Goal: Information Seeking & Learning: Learn about a topic

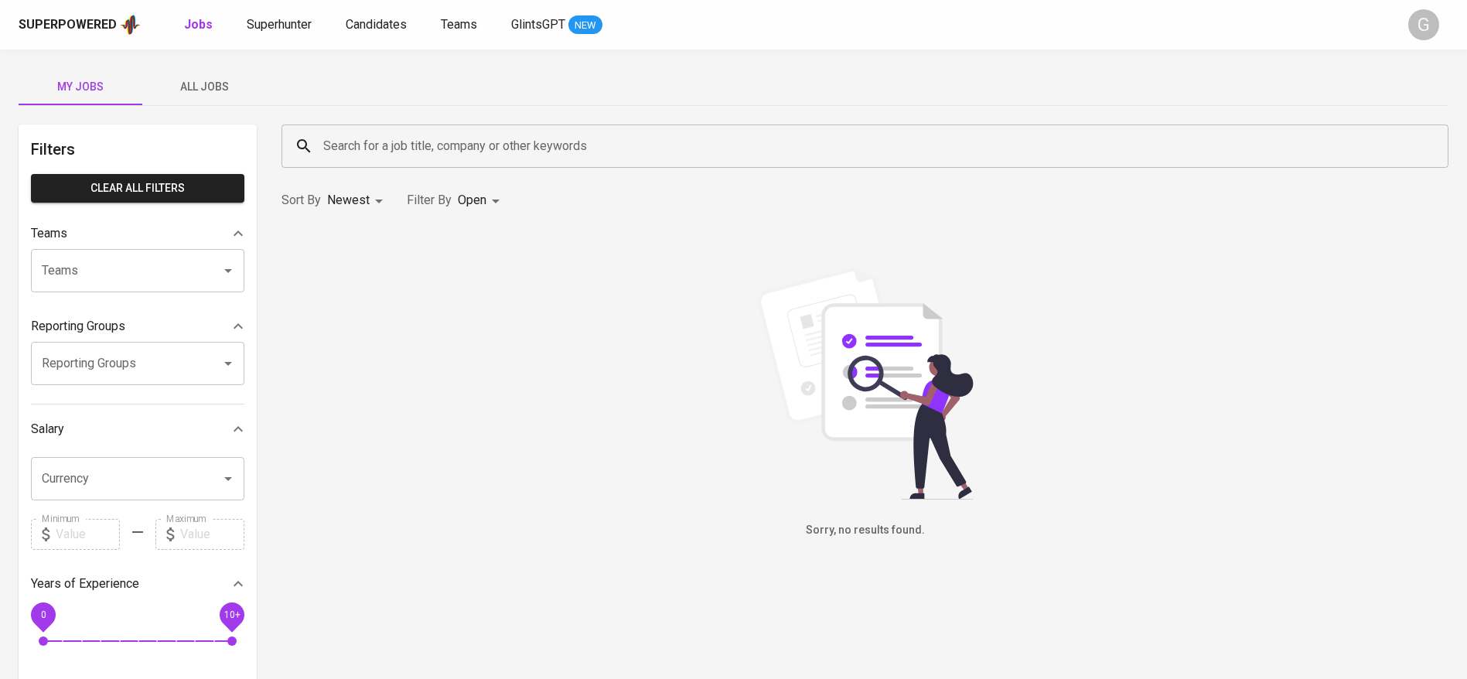
click at [224, 84] on span "All Jobs" at bounding box center [204, 86] width 105 height 19
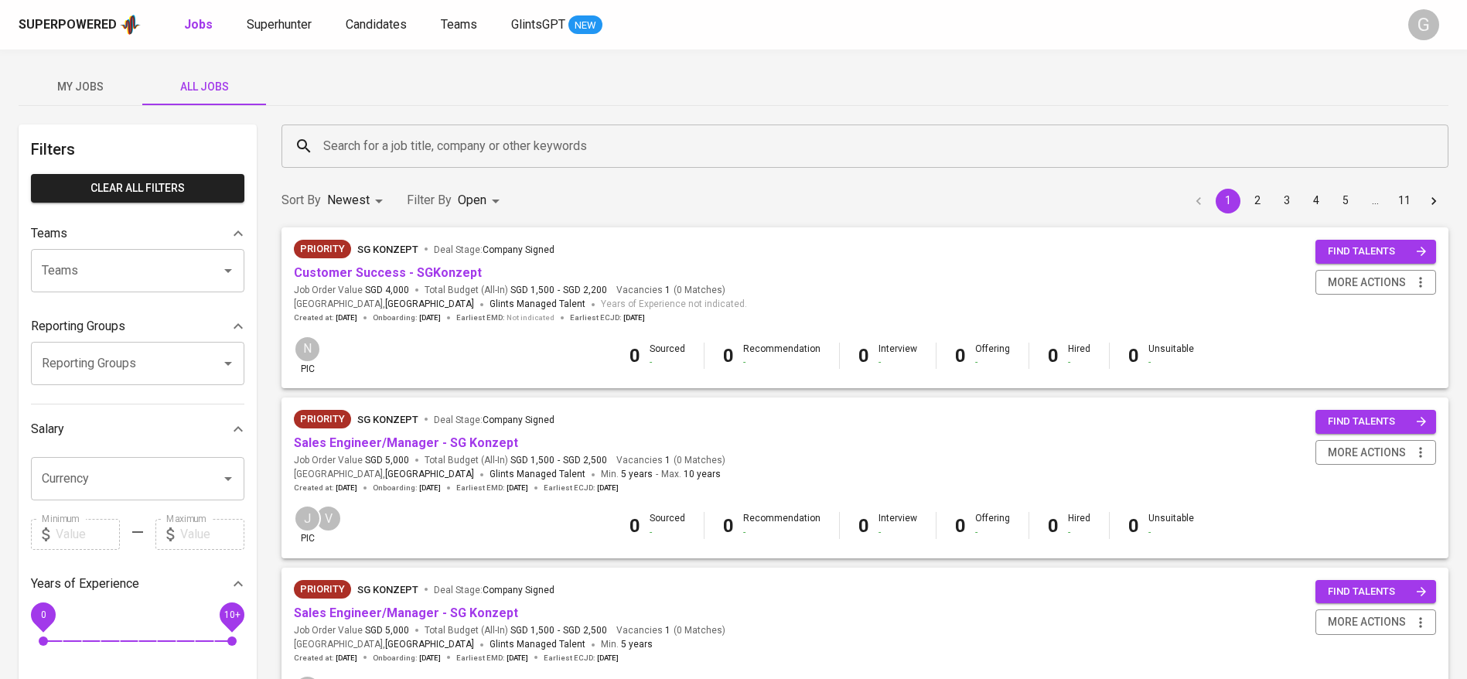
click at [476, 151] on input "Search for a job title, company or other keywords" at bounding box center [868, 145] width 1099 height 29
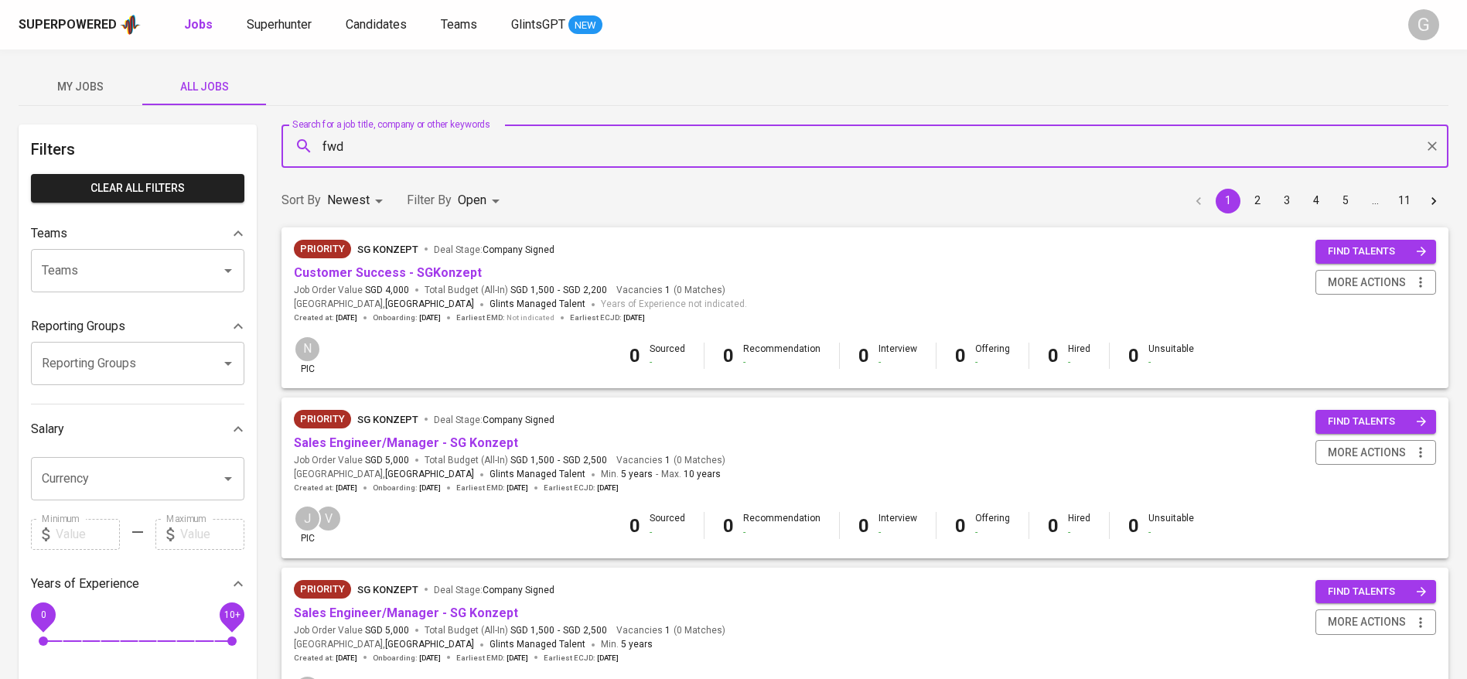
type input "fwd"
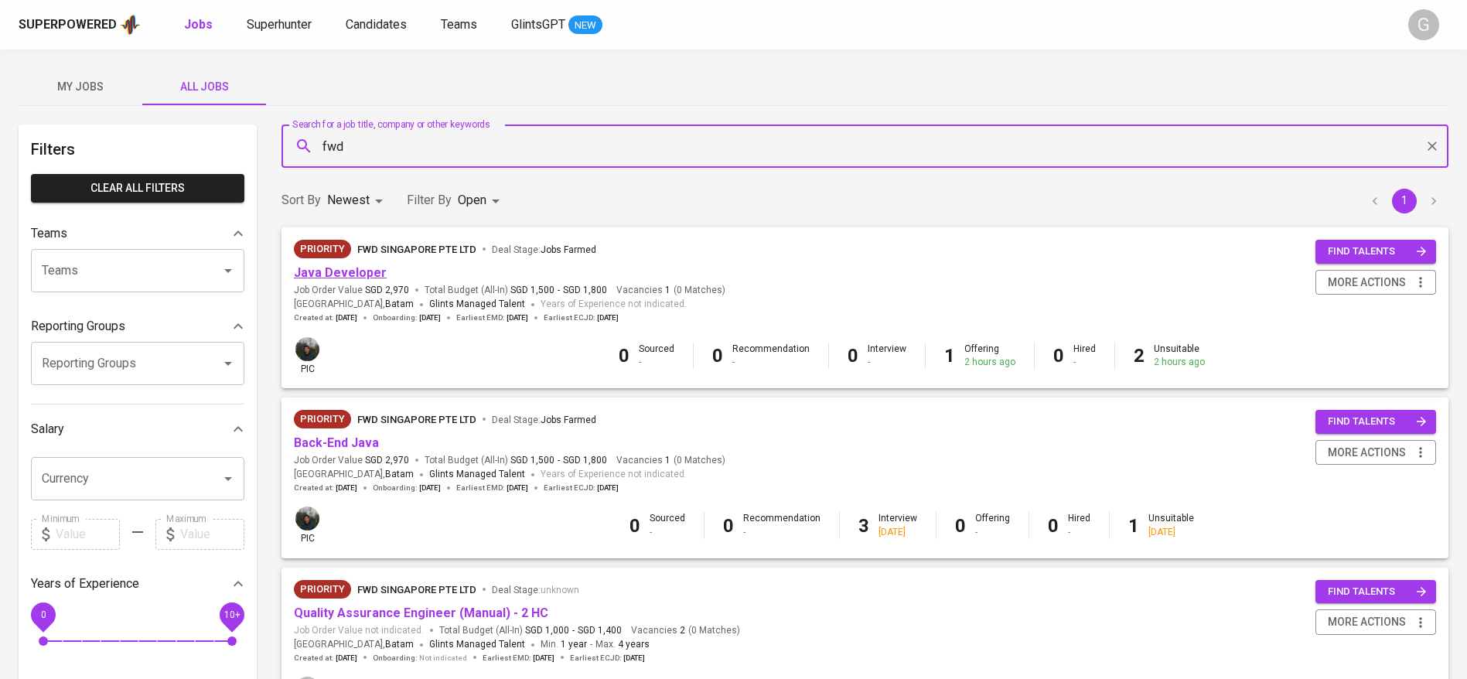
click at [361, 272] on link "Java Developer" at bounding box center [340, 272] width 93 height 15
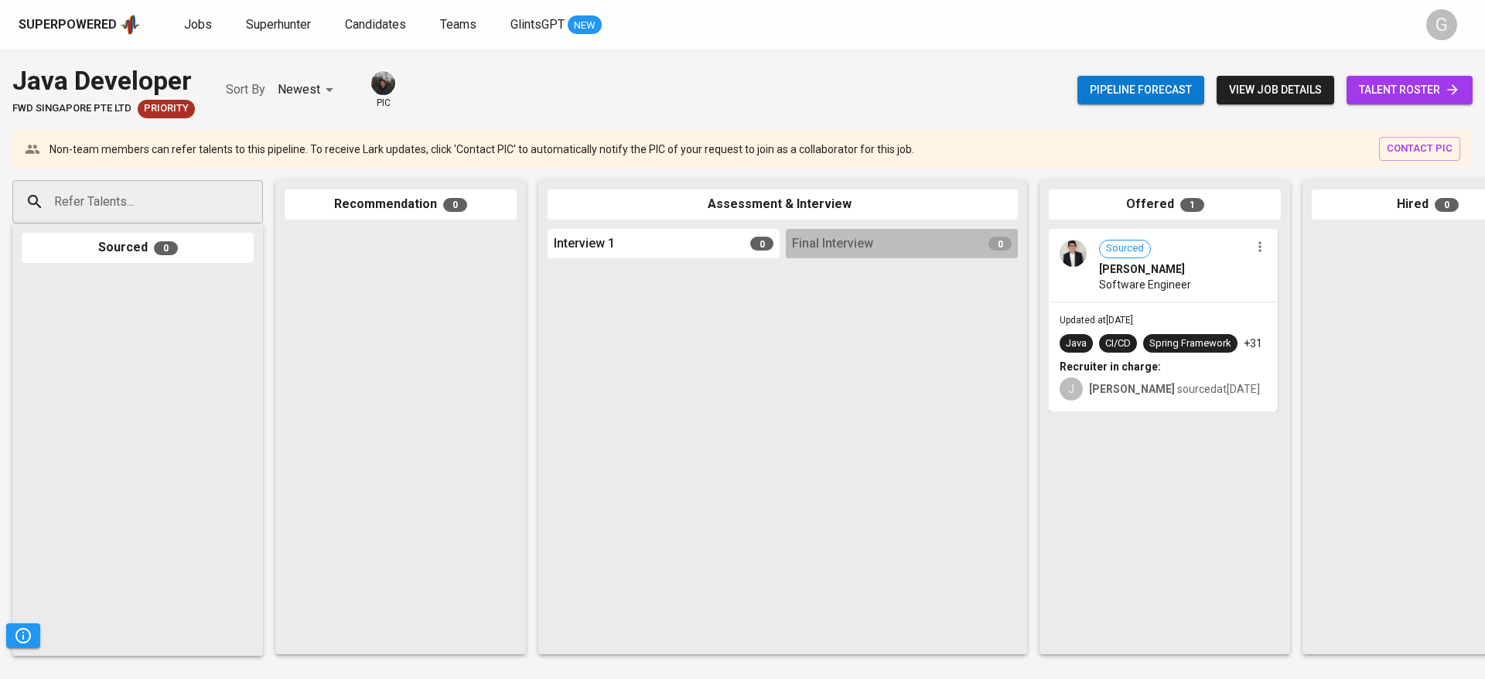
click at [1262, 83] on span "view job details" at bounding box center [1275, 89] width 93 height 19
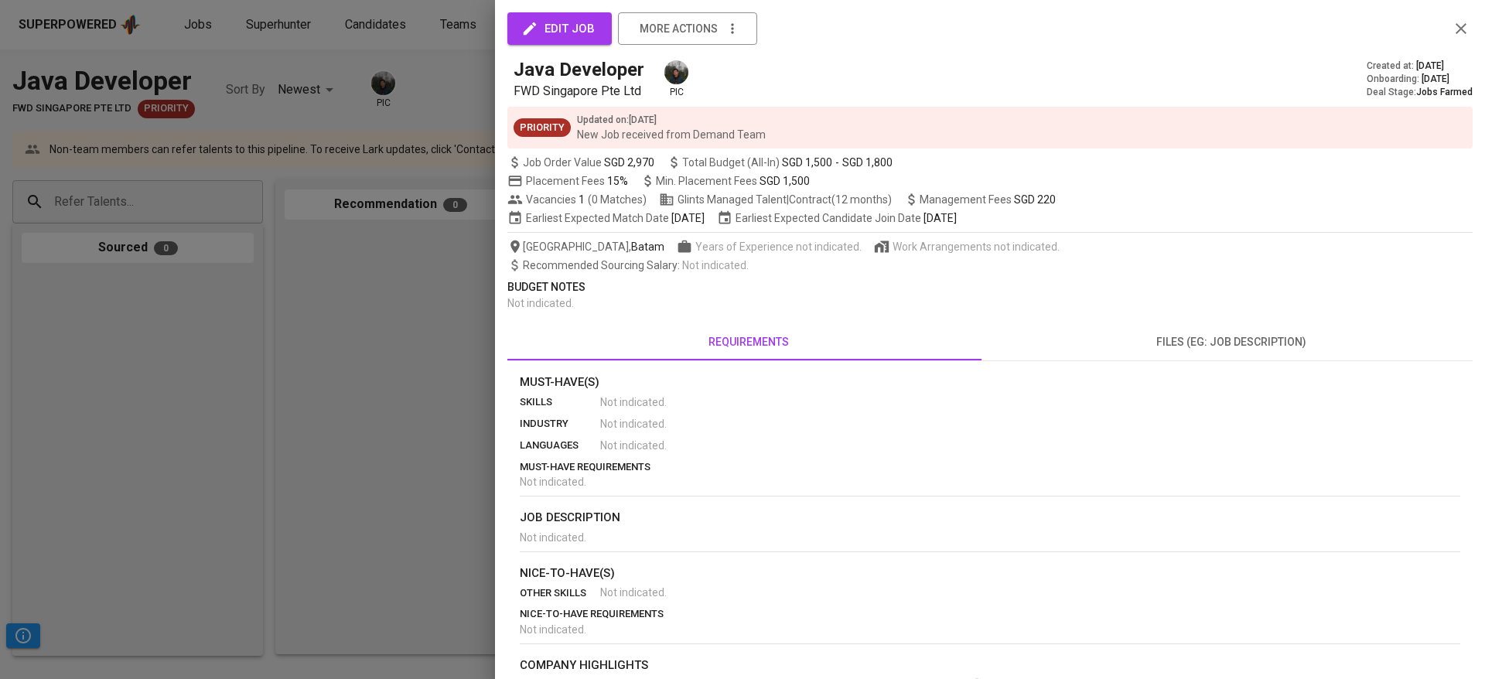
click at [351, 275] on div at bounding box center [742, 339] width 1485 height 679
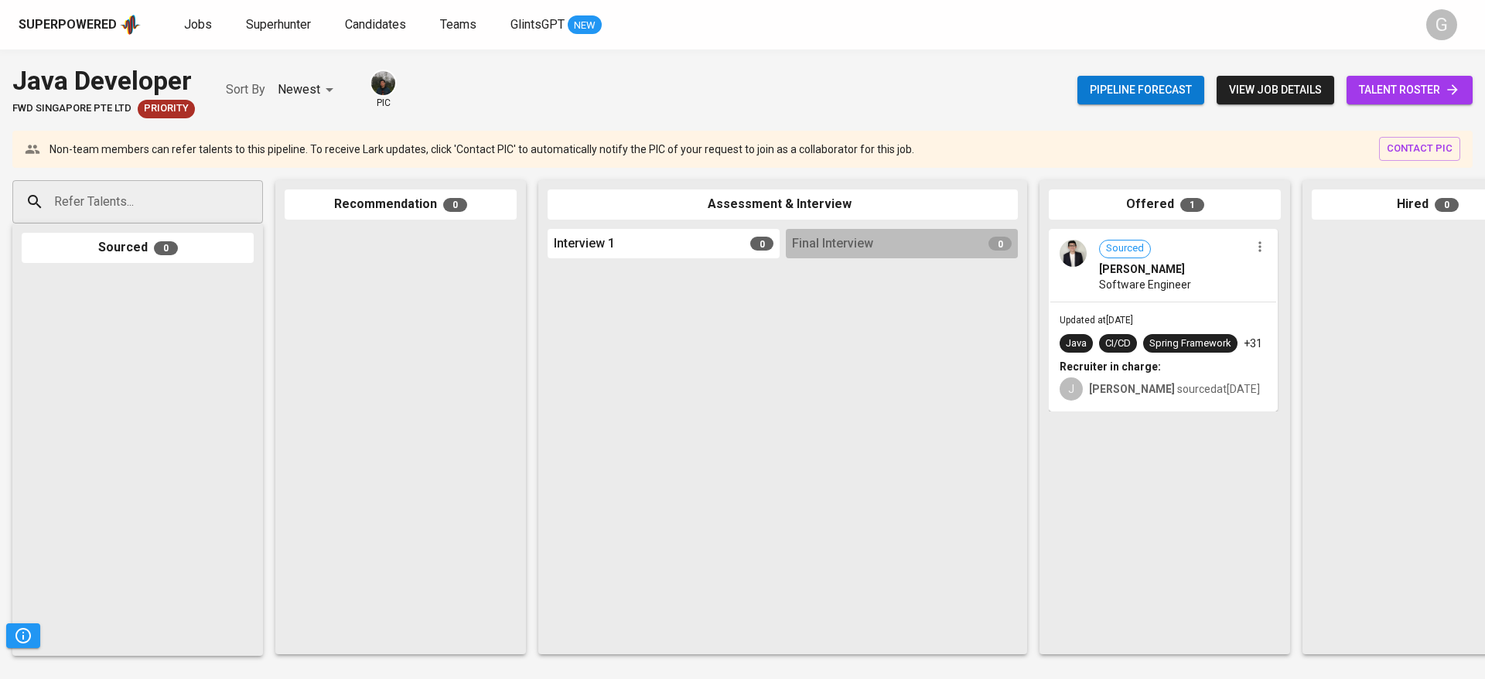
click at [1399, 84] on span "talent roster" at bounding box center [1409, 89] width 101 height 19
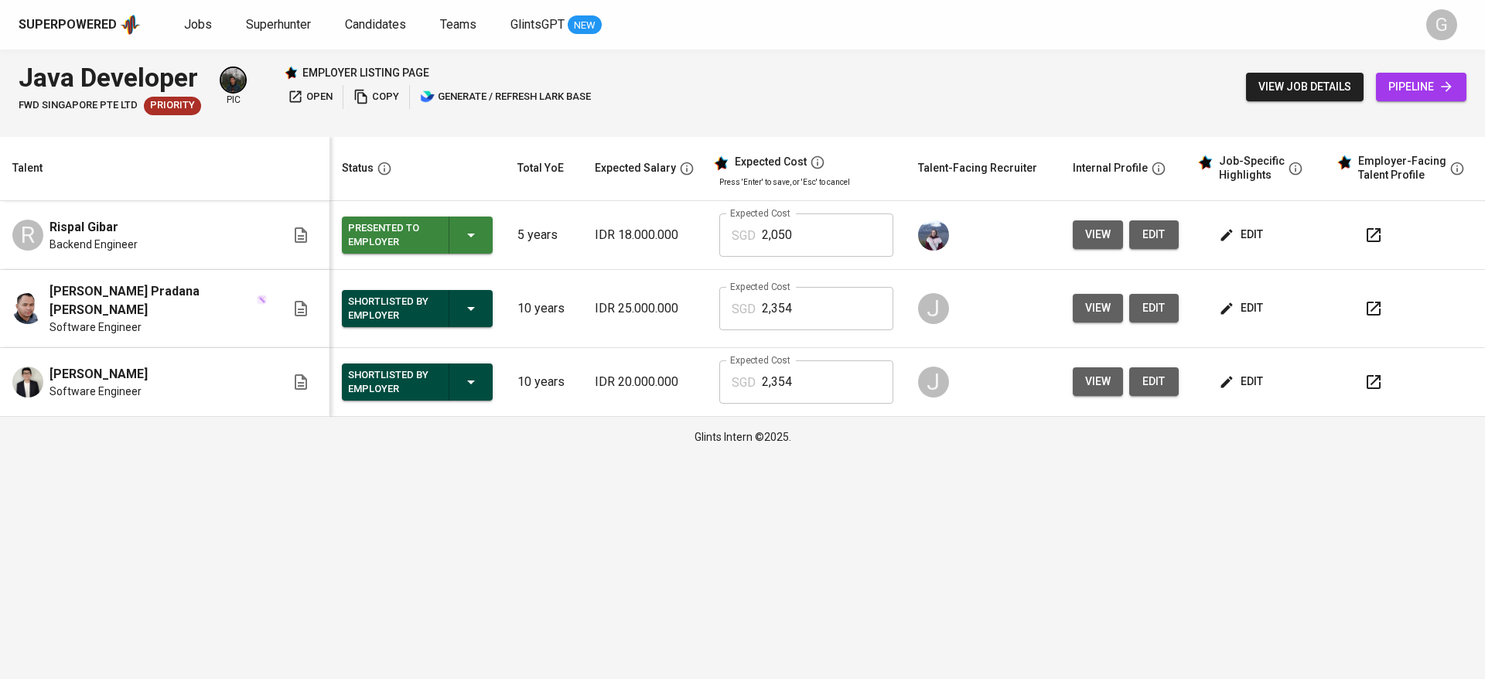
click at [1238, 299] on span "edit" at bounding box center [1242, 308] width 41 height 19
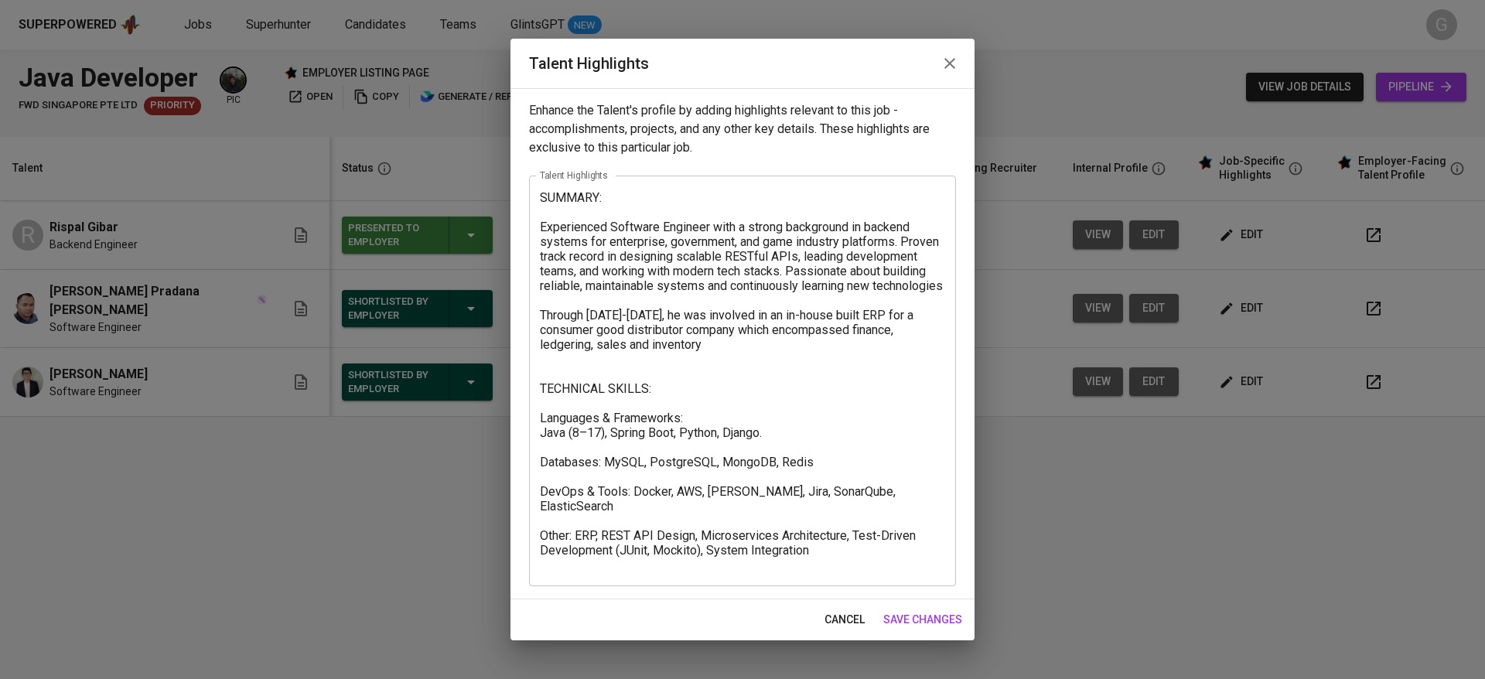
click at [838, 616] on span "cancel" at bounding box center [845, 619] width 40 height 19
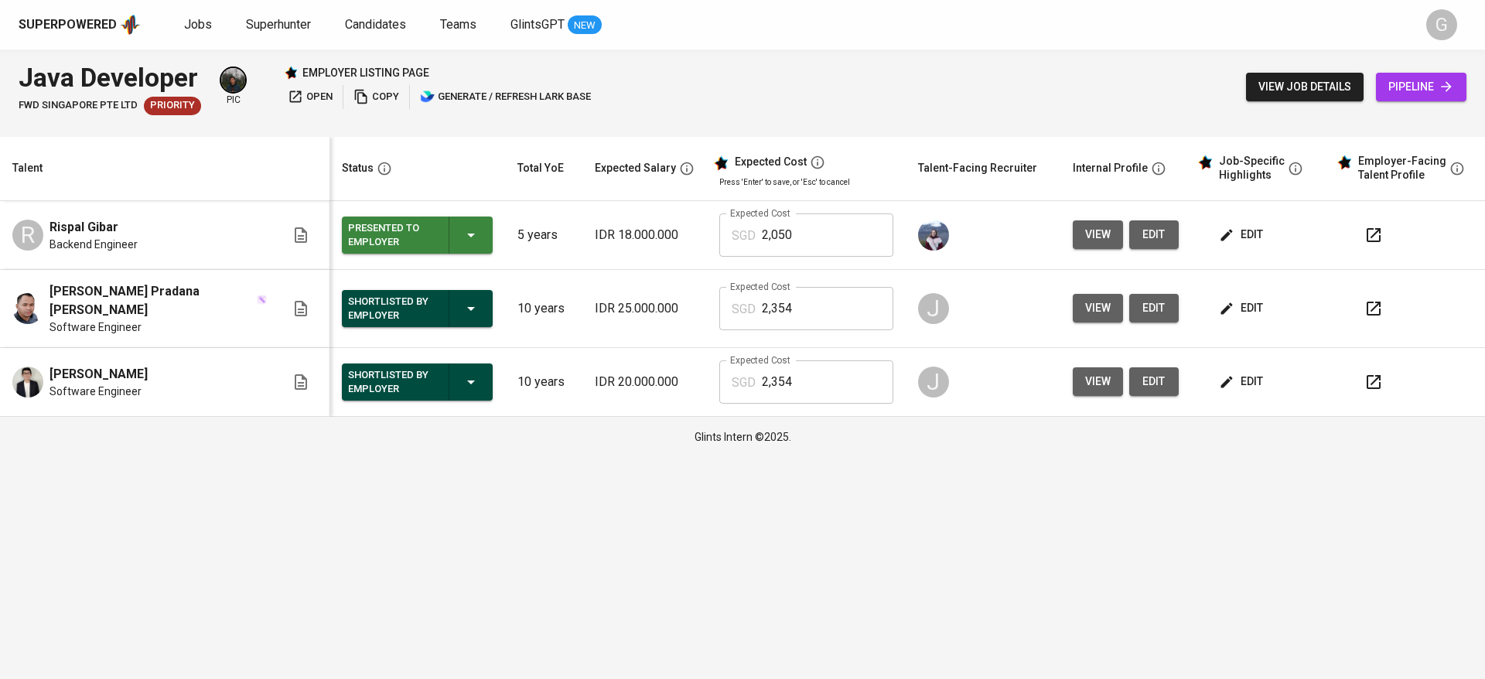
click at [1091, 302] on span "view" at bounding box center [1098, 308] width 26 height 19
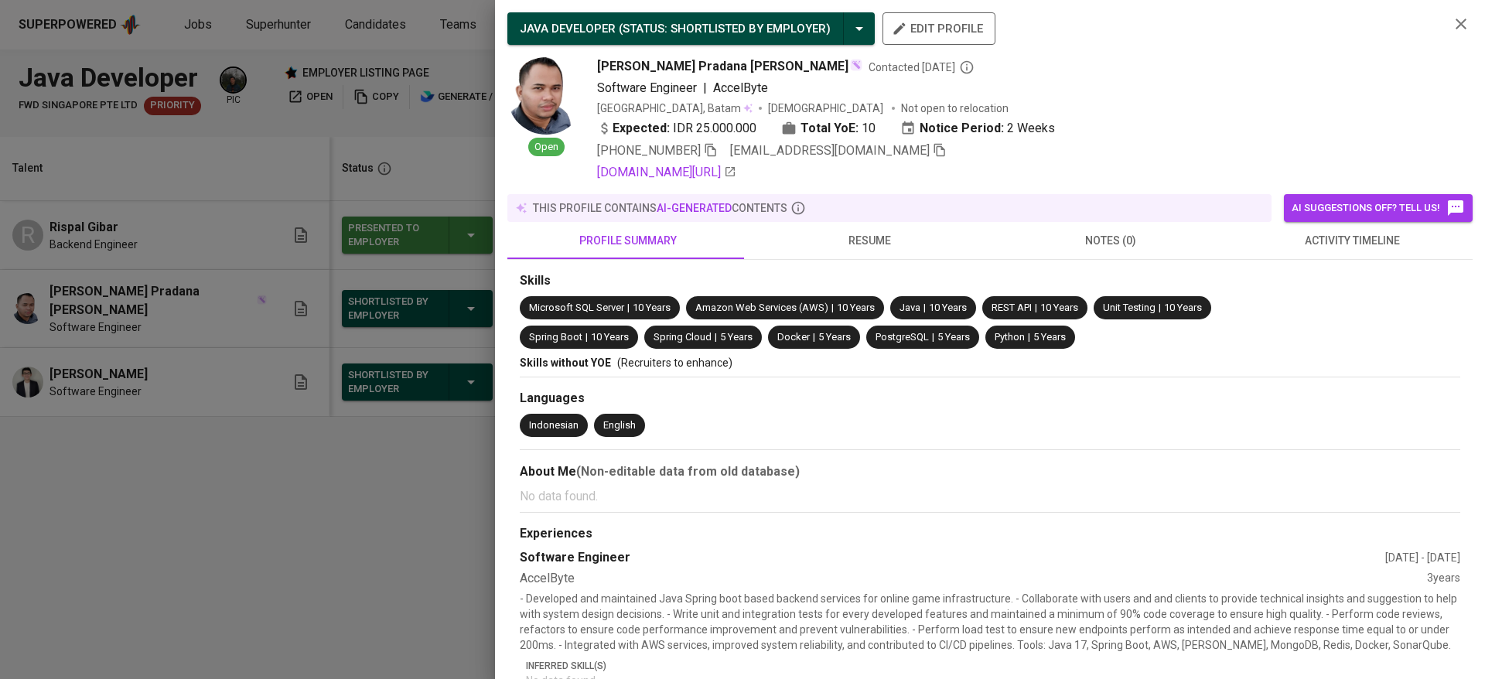
click at [435, 482] on div at bounding box center [742, 339] width 1485 height 679
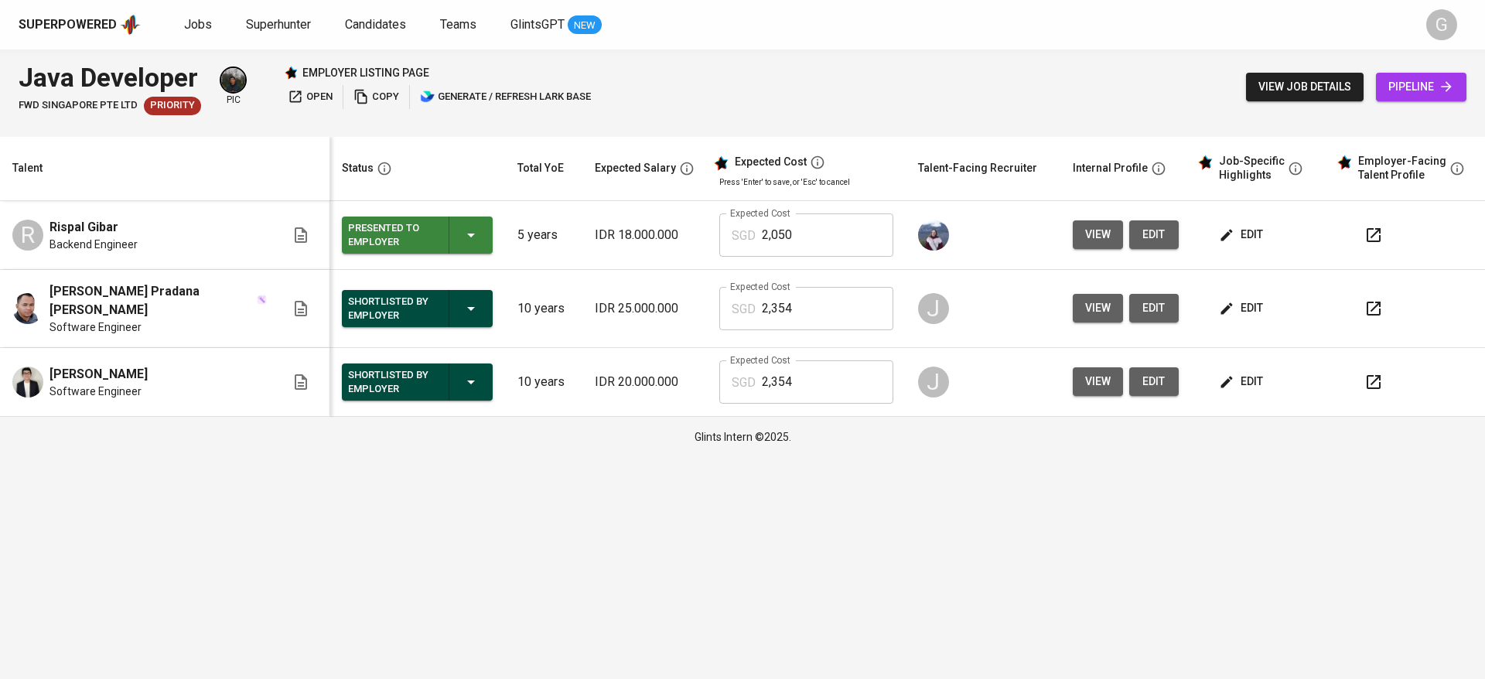
click at [1284, 98] on button "view job details" at bounding box center [1305, 87] width 118 height 29
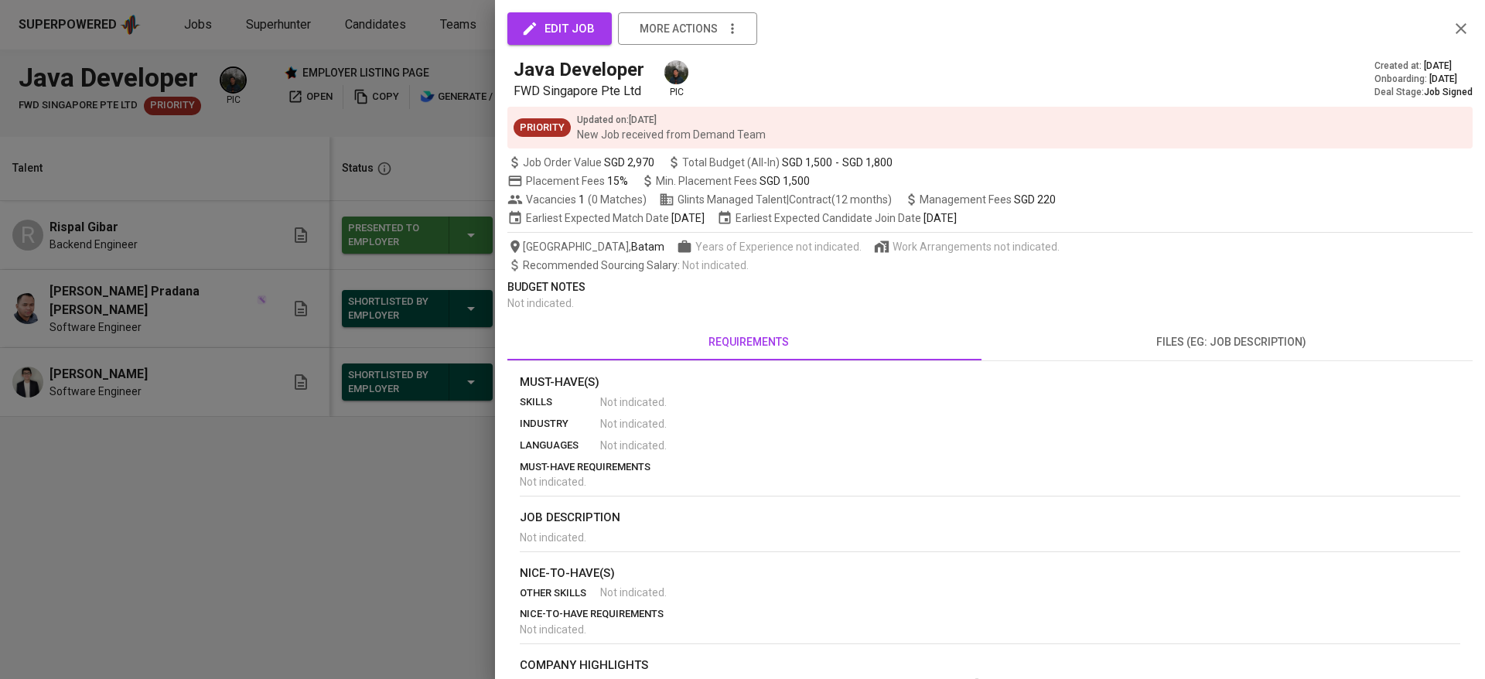
click at [341, 504] on div at bounding box center [742, 339] width 1485 height 679
